Goal: Information Seeking & Learning: Learn about a topic

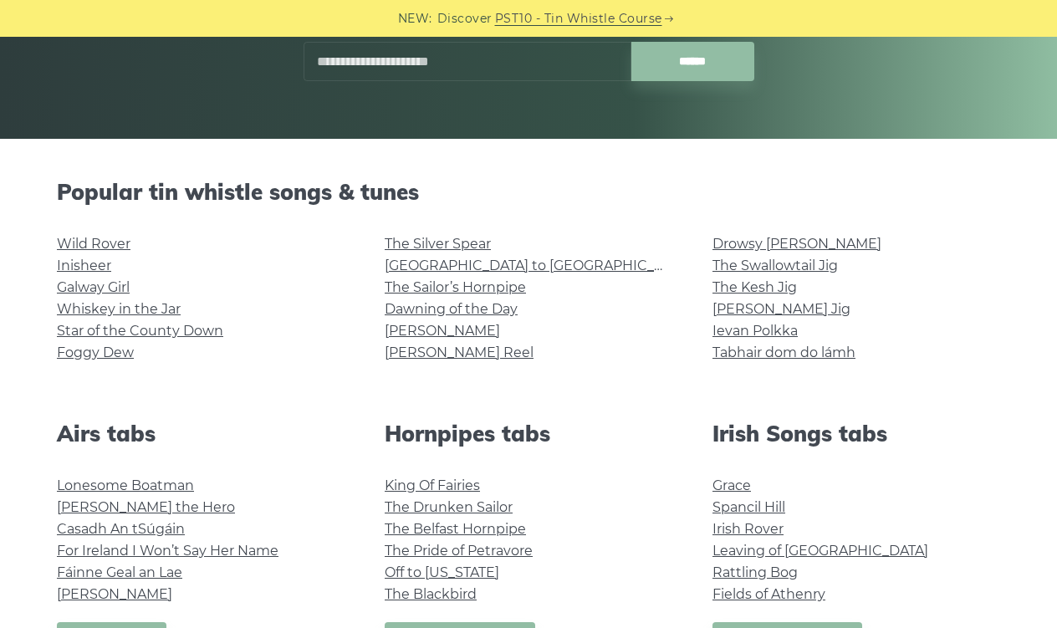
scroll to position [307, 0]
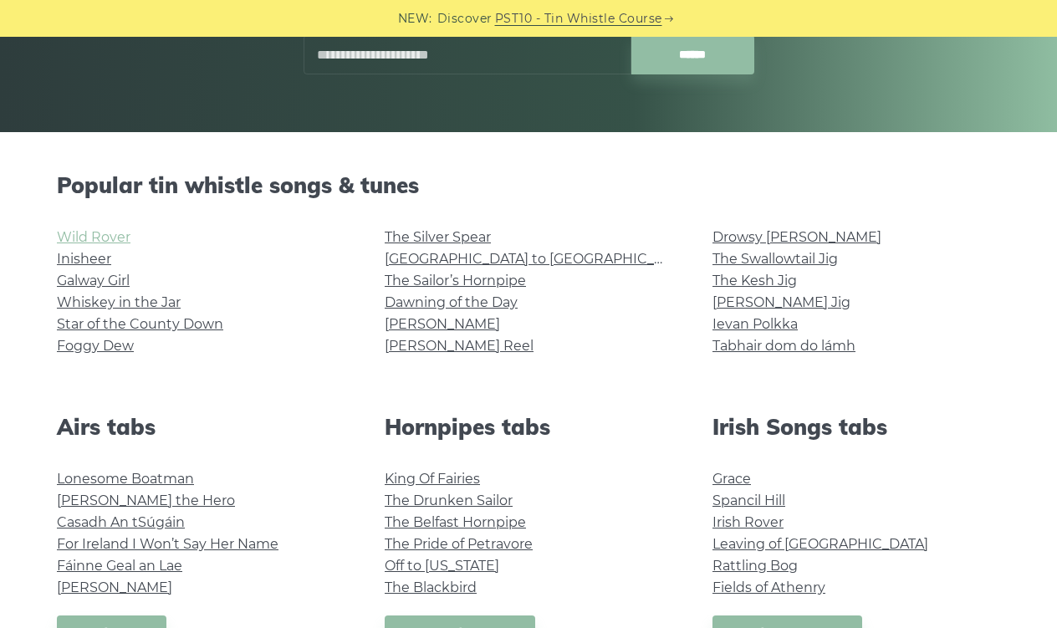
click at [107, 235] on link "Wild Rover" at bounding box center [94, 237] width 74 height 16
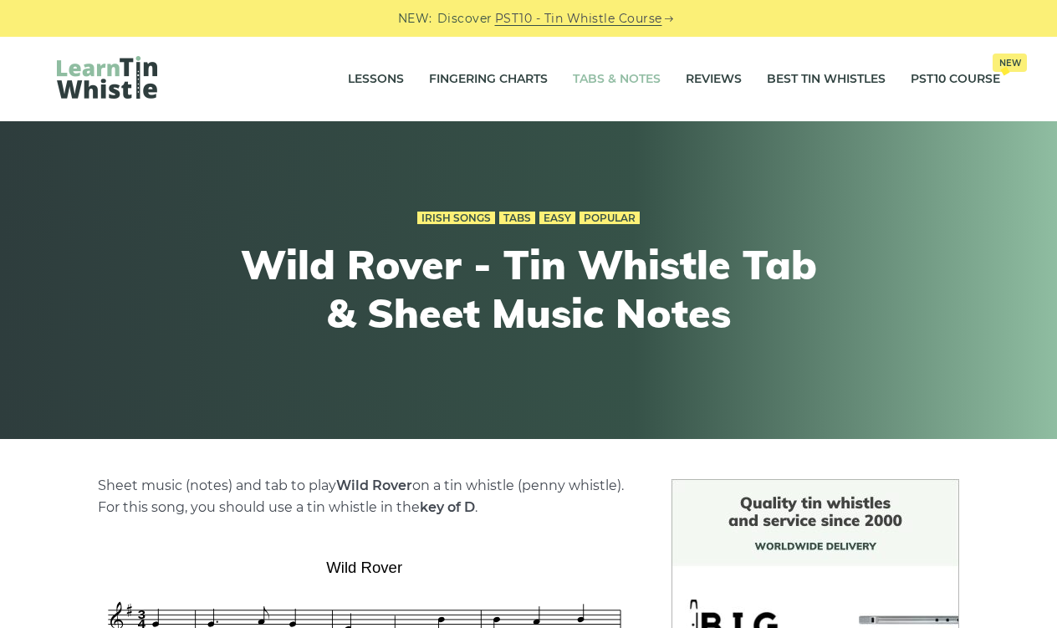
click at [615, 82] on link "Tabs & Notes" at bounding box center [617, 80] width 88 height 42
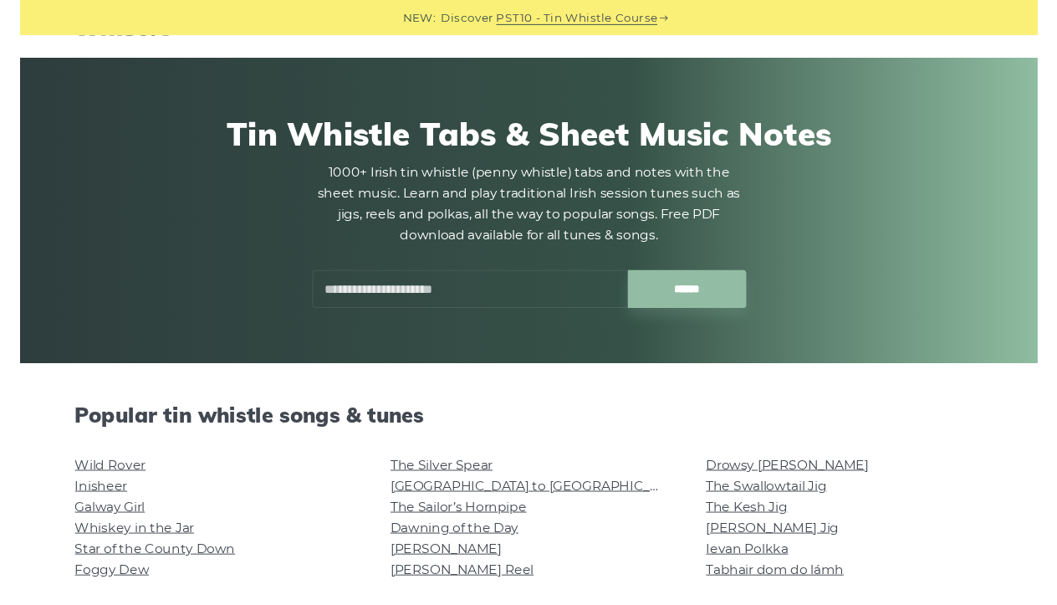
scroll to position [67, 0]
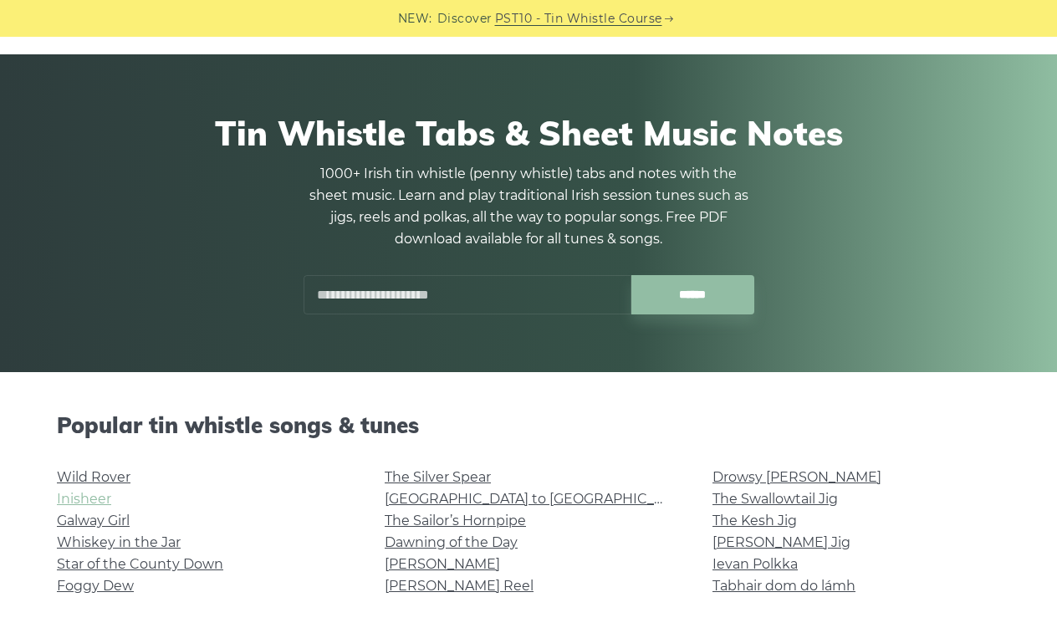
click at [95, 506] on link "Inisheer" at bounding box center [84, 499] width 54 height 16
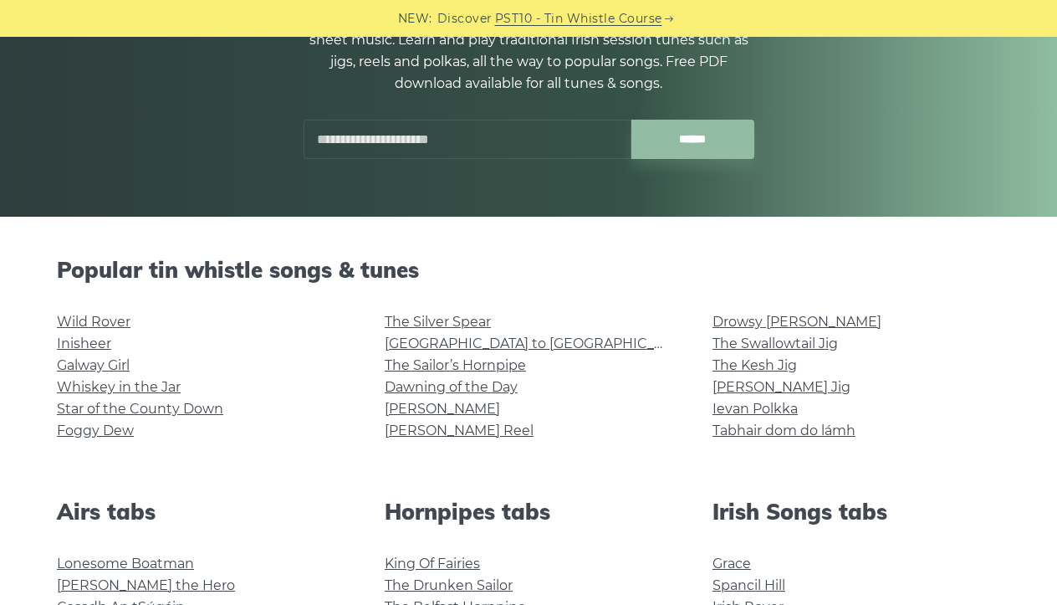
scroll to position [228, 0]
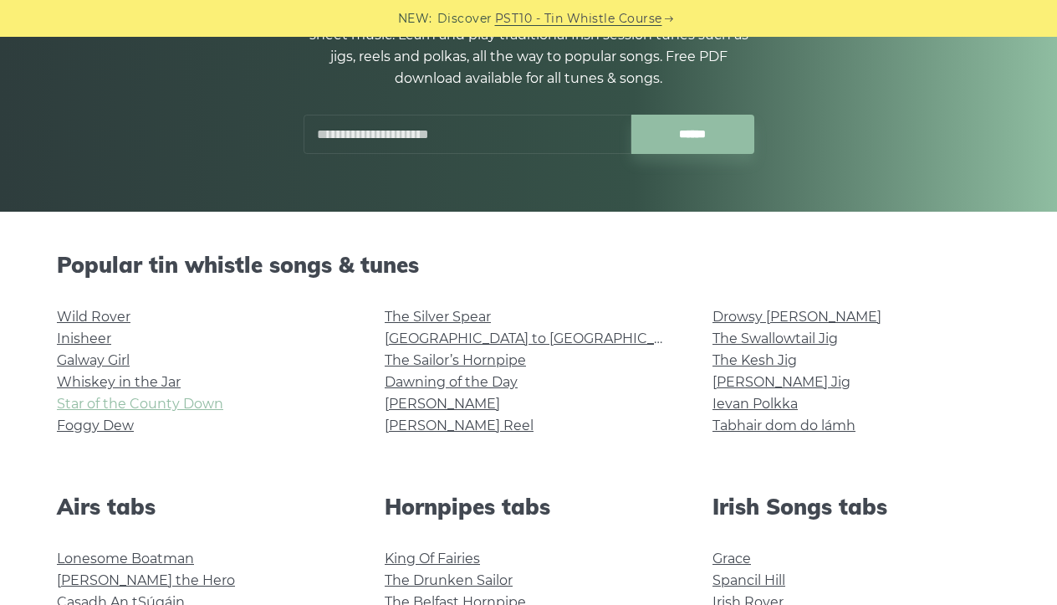
click at [182, 405] on link "Star of the County Down" at bounding box center [140, 404] width 166 height 16
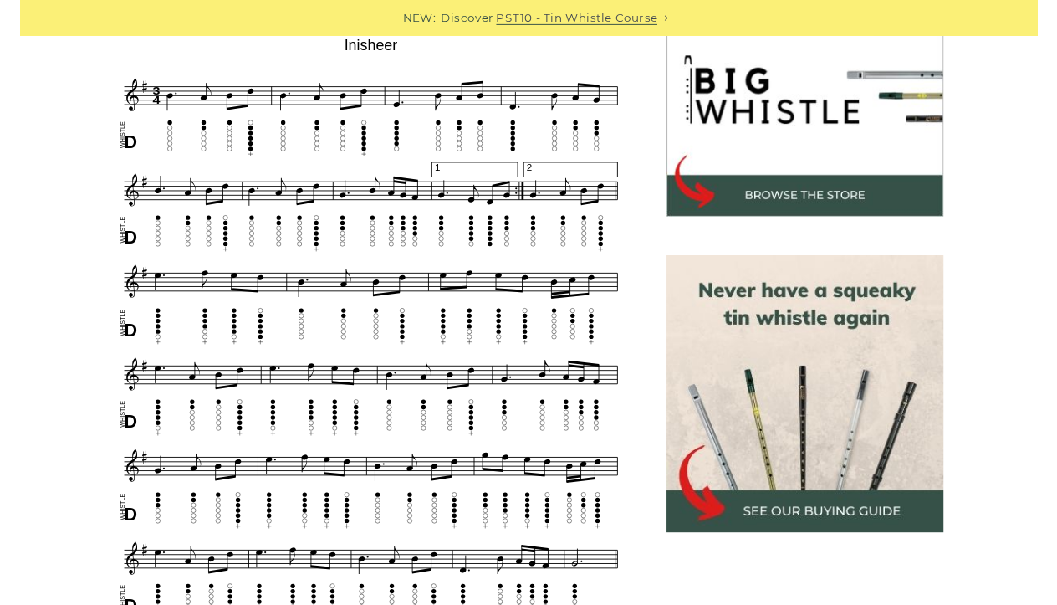
scroll to position [548, 0]
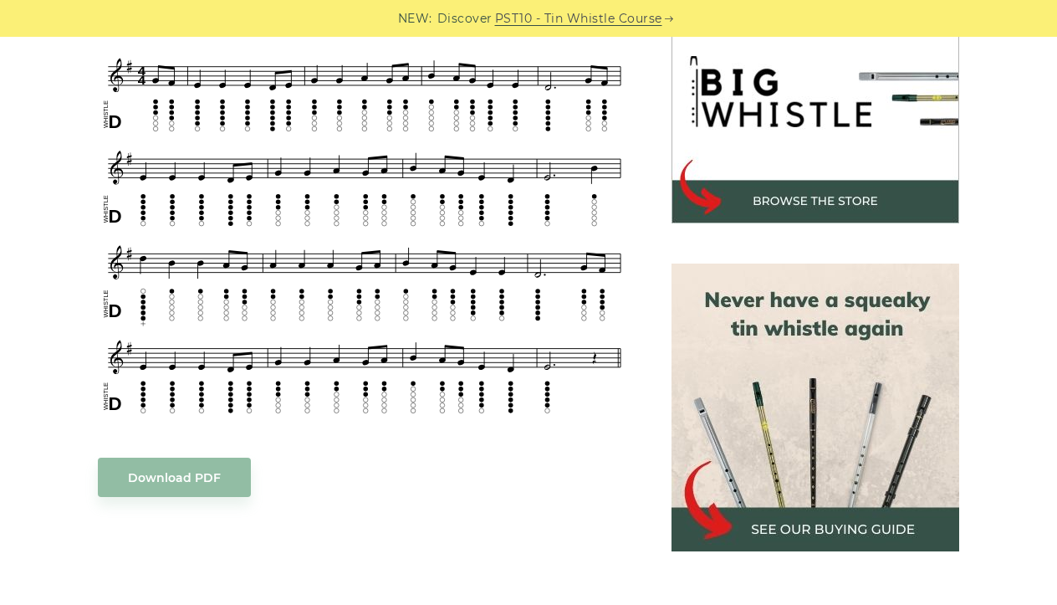
scroll to position [554, 0]
